Goal: Information Seeking & Learning: Learn about a topic

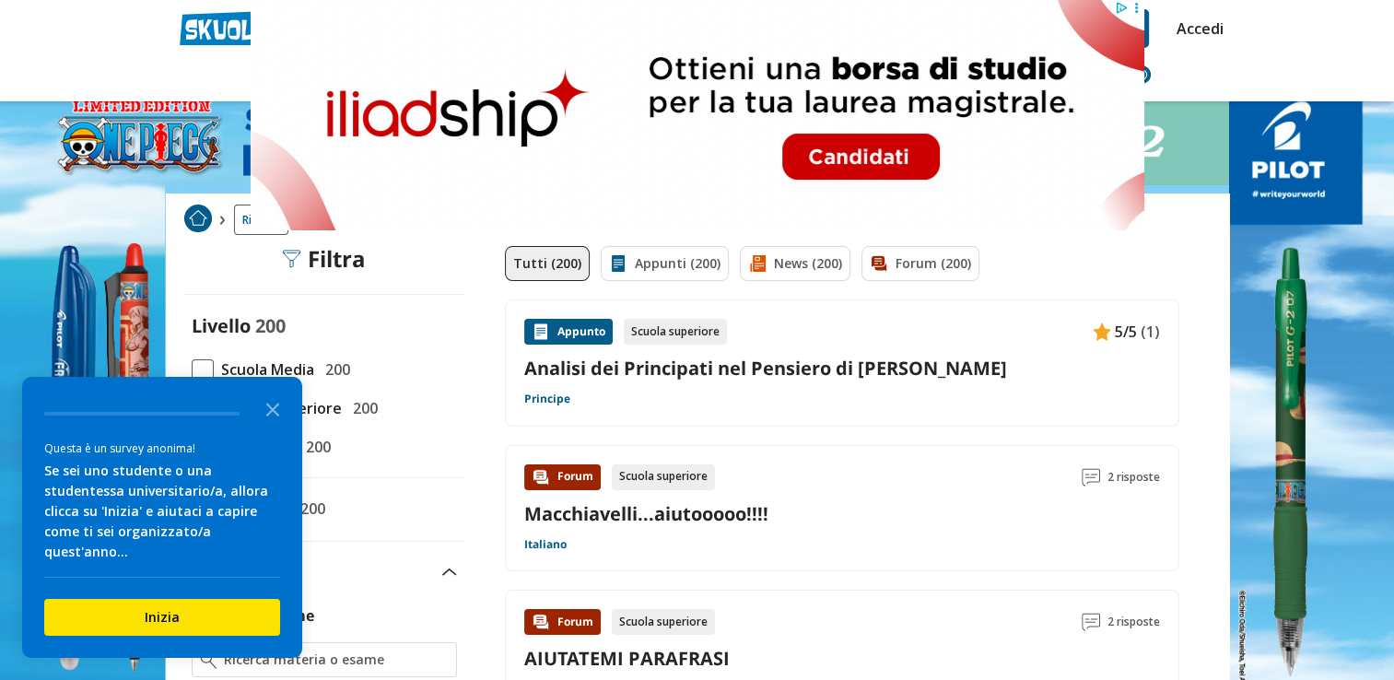
click at [806, 365] on link "Analisi dei Principati nel Pensiero di [PERSON_NAME]" at bounding box center [842, 368] width 636 height 25
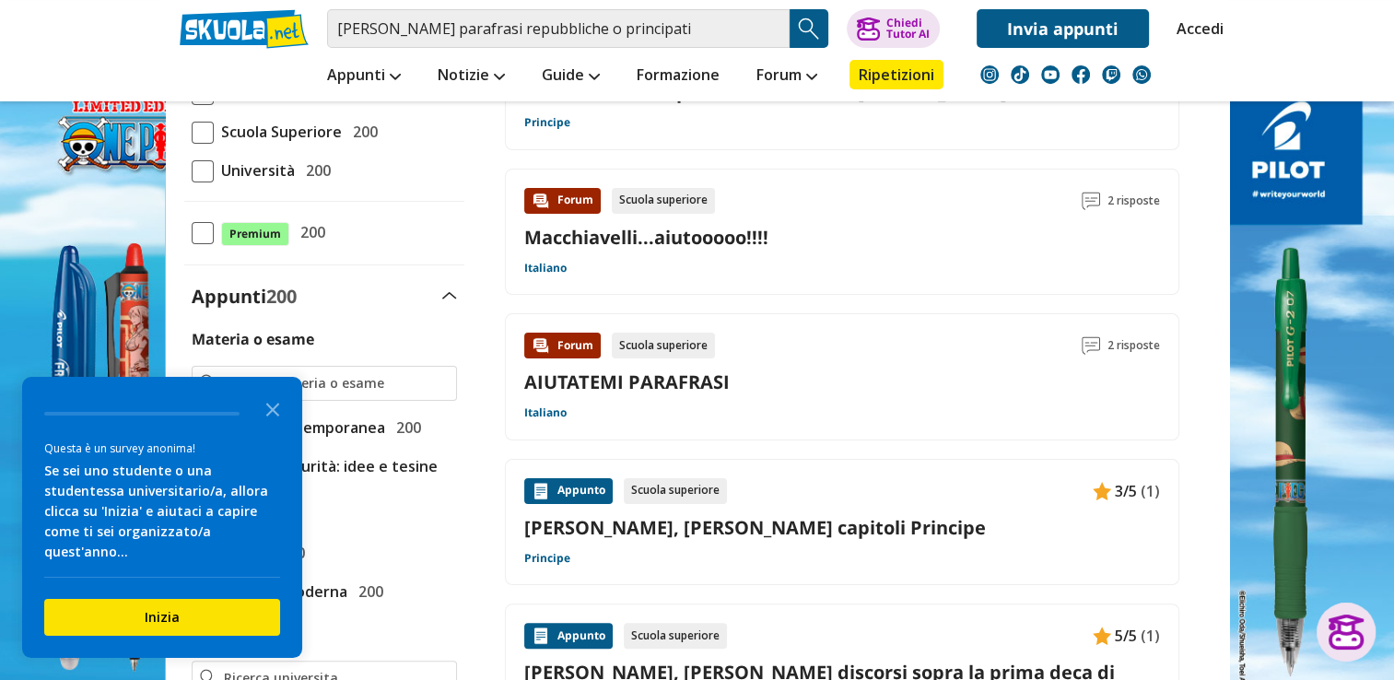
scroll to position [461, 0]
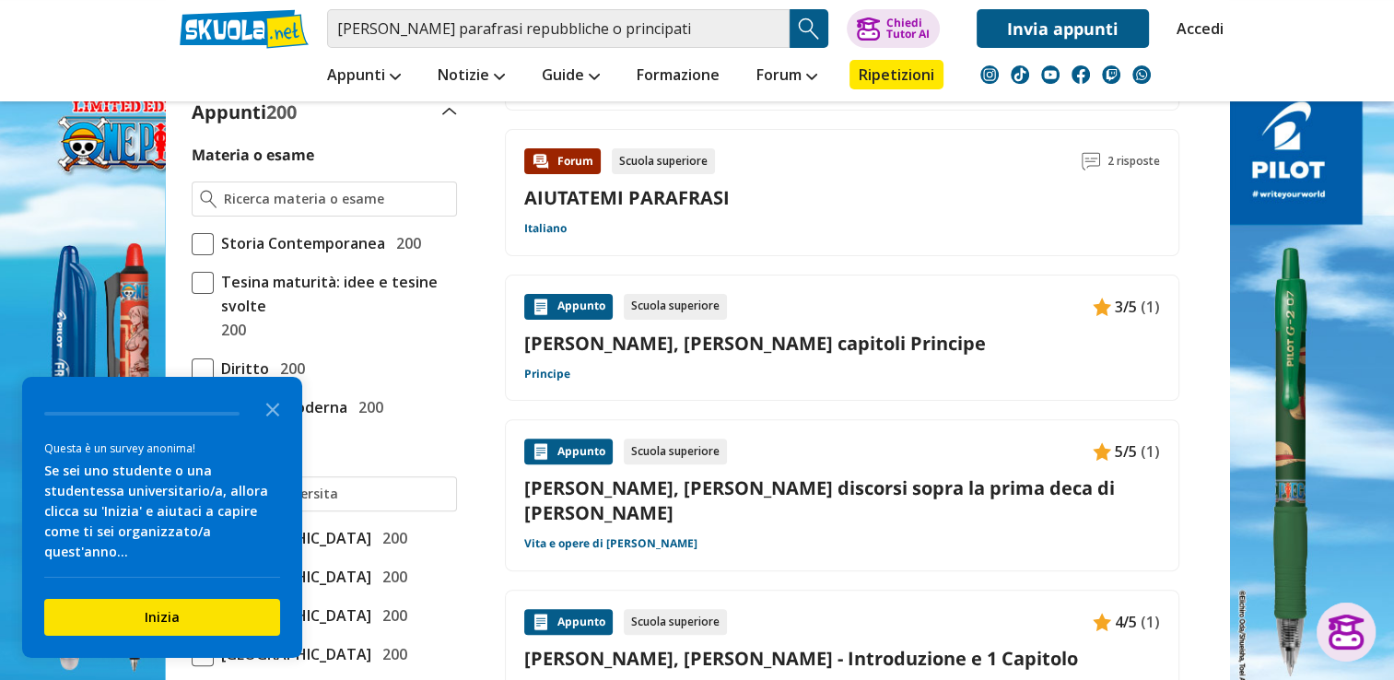
click at [814, 341] on link "[PERSON_NAME], [PERSON_NAME] capitoli Principe" at bounding box center [842, 343] width 636 height 25
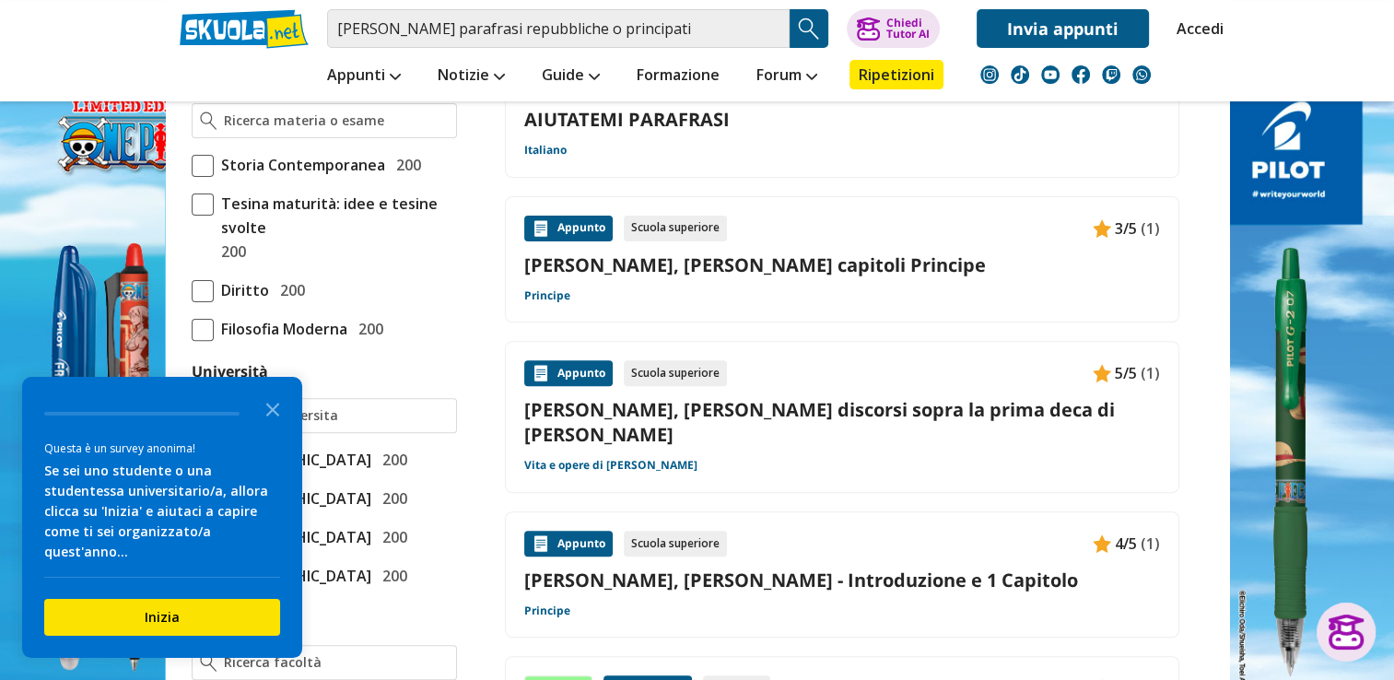
scroll to position [645, 0]
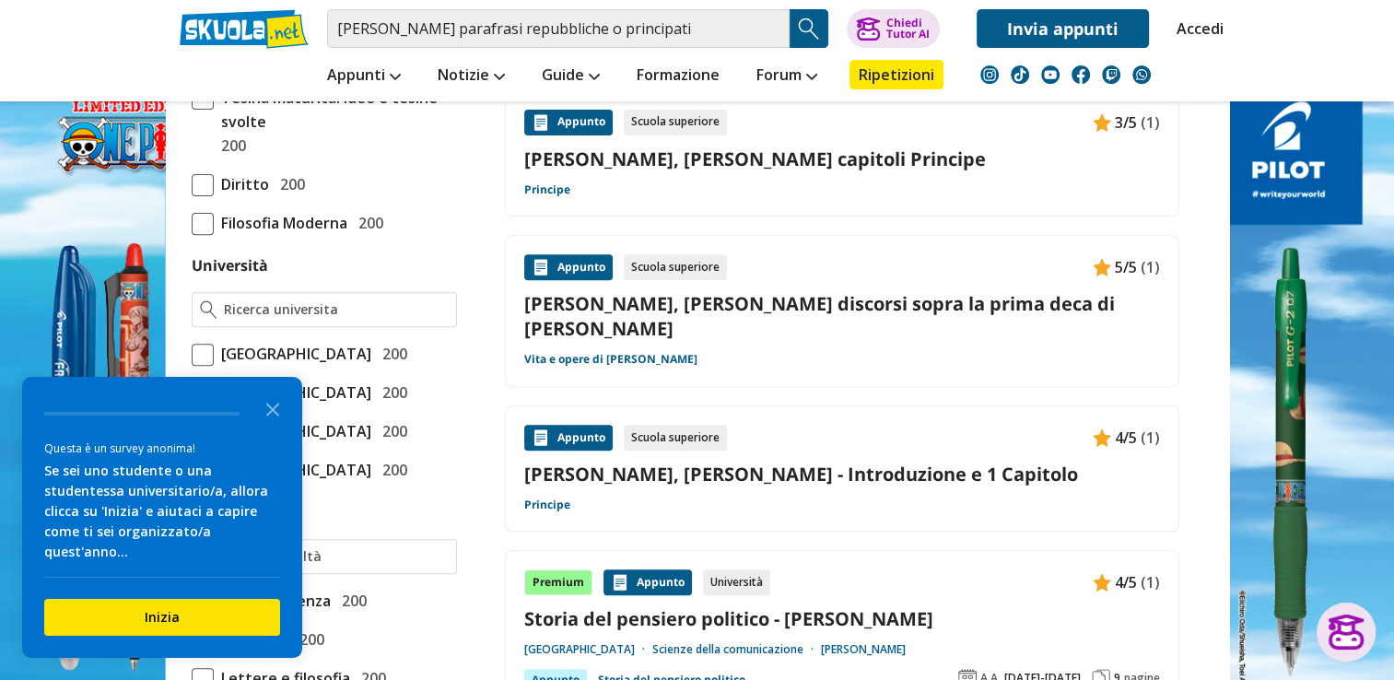
click at [836, 462] on link "[PERSON_NAME], [PERSON_NAME] - Introduzione e 1 Capitolo" at bounding box center [842, 474] width 636 height 25
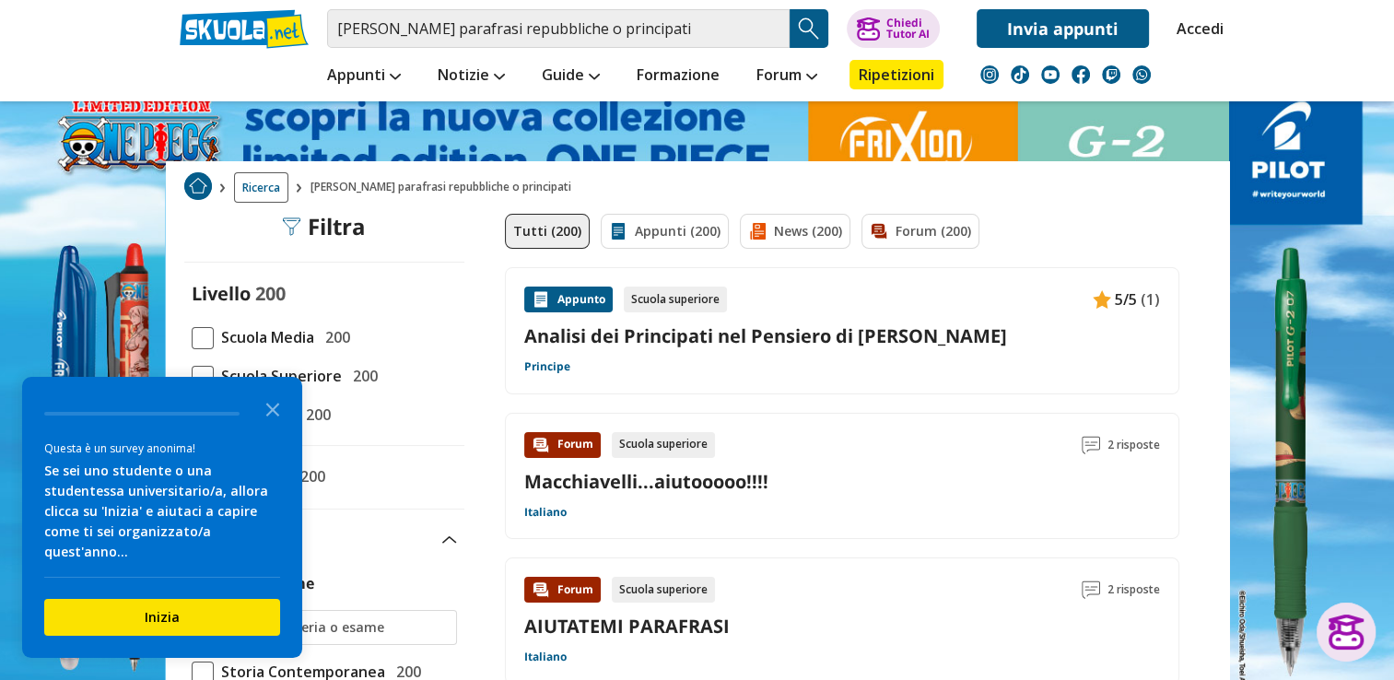
scroll to position [0, 0]
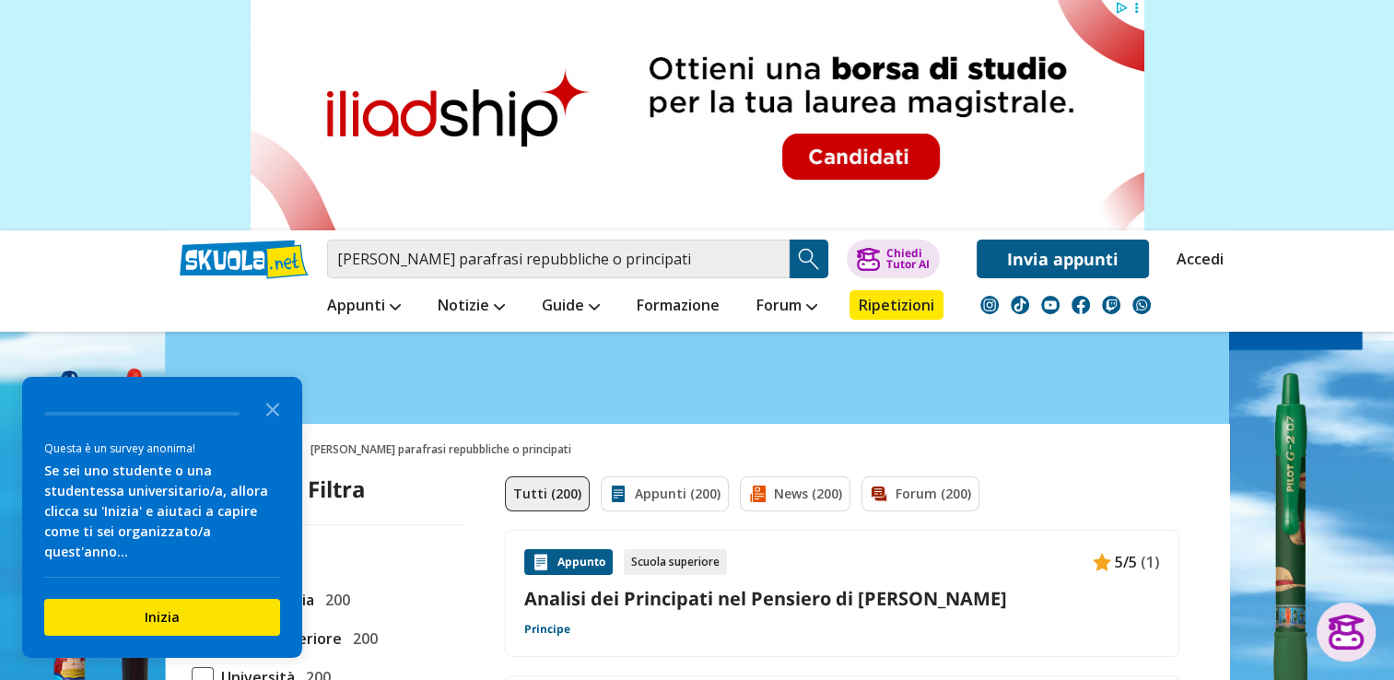
click at [800, 260] on img "Search Button" at bounding box center [809, 259] width 28 height 28
click at [280, 426] on icon "Close the survey" at bounding box center [272, 408] width 37 height 37
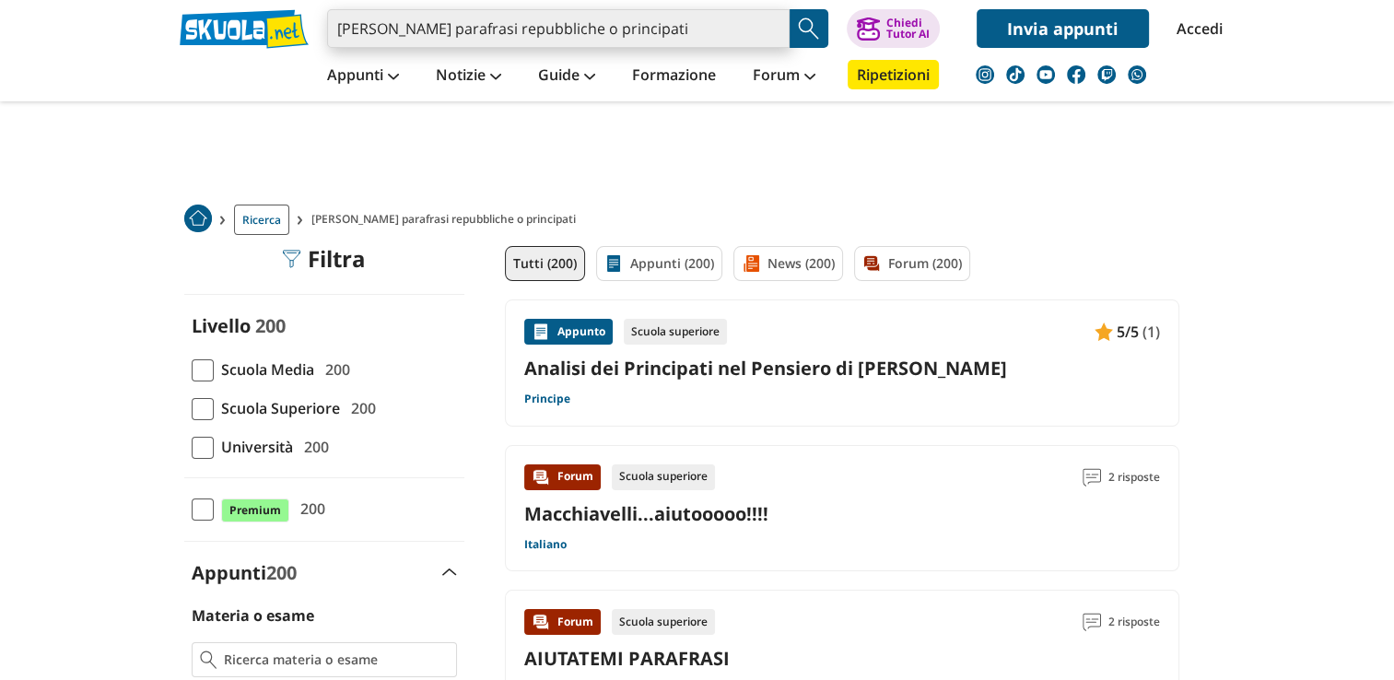
click at [477, 32] on input "[PERSON_NAME] parafrasi repubbliche o principati" at bounding box center [558, 28] width 462 height 39
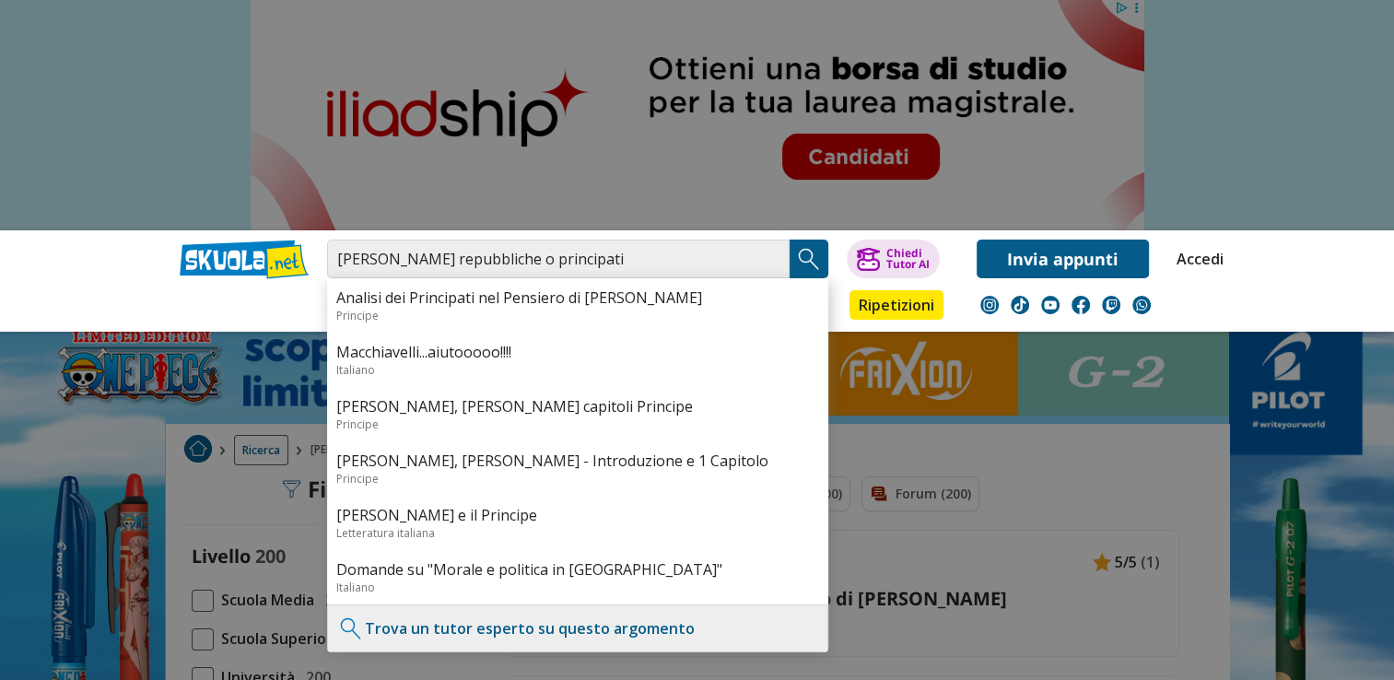
click at [1231, 195] on div at bounding box center [697, 340] width 1394 height 680
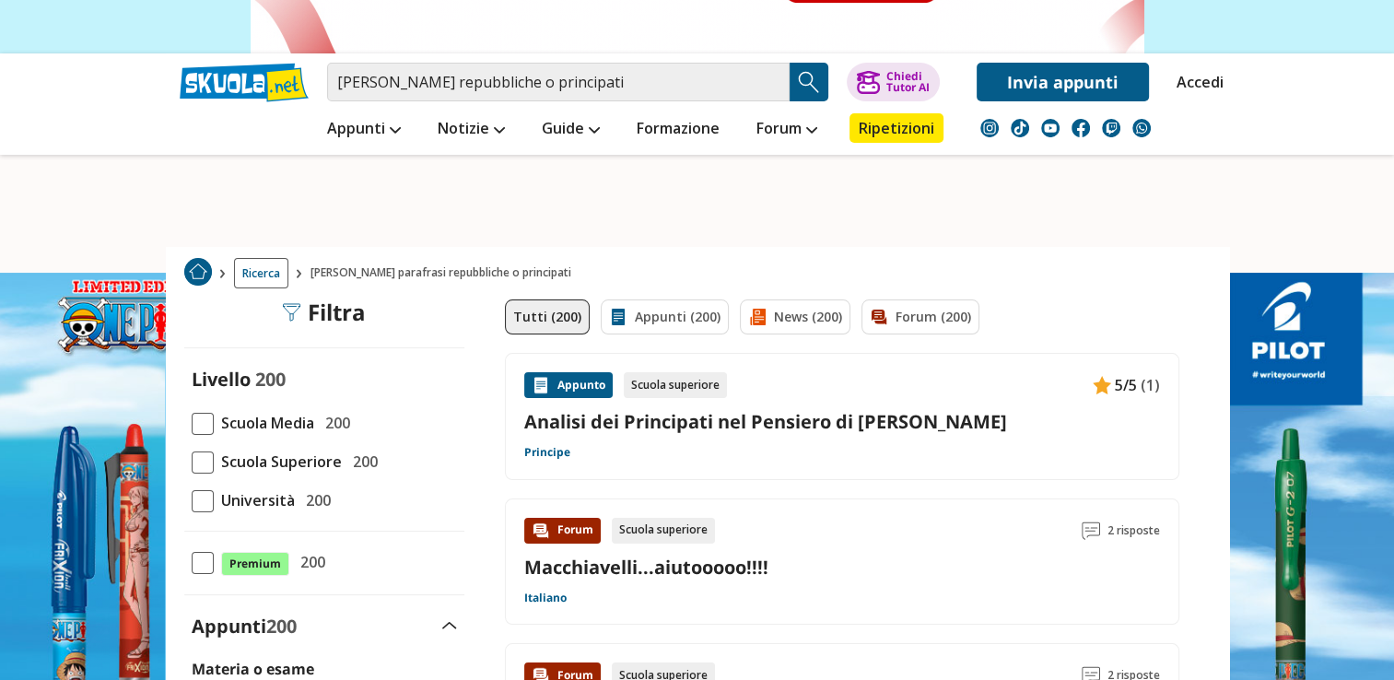
scroll to position [184, 0]
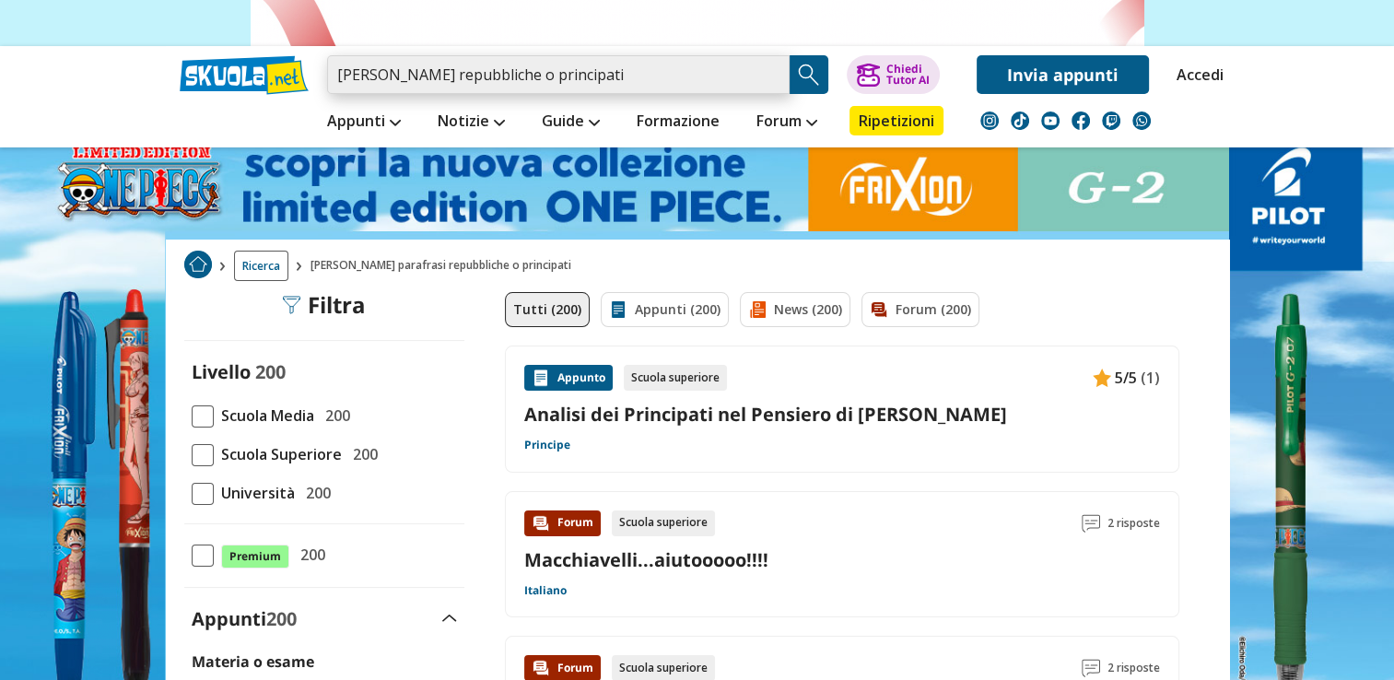
click at [473, 80] on input "[PERSON_NAME] repubbliche o principati" at bounding box center [558, 74] width 462 height 39
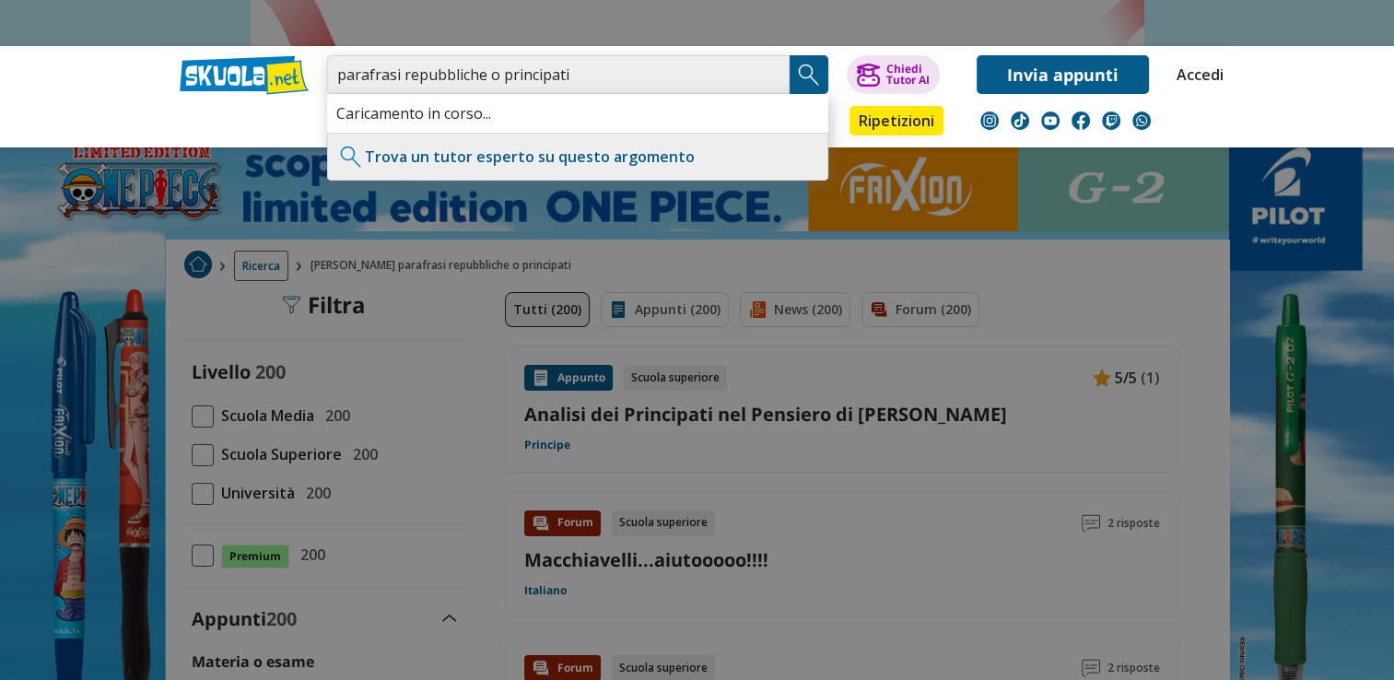
type input "parafrasi repubbliche o principati"
click at [805, 74] on img "Search Button" at bounding box center [809, 75] width 28 height 28
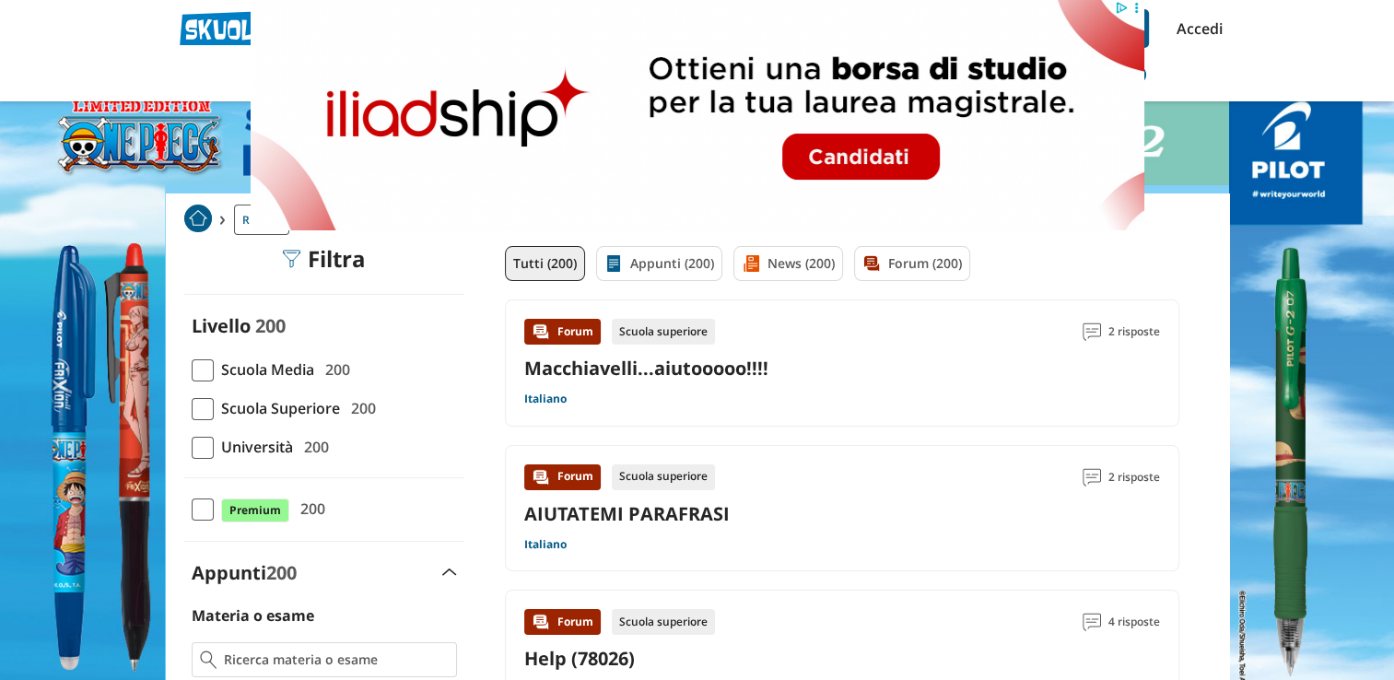
click at [695, 370] on link "Macchiavelli...aiutooooo!!!!" at bounding box center [646, 368] width 244 height 25
